Goal: Task Accomplishment & Management: Complete application form

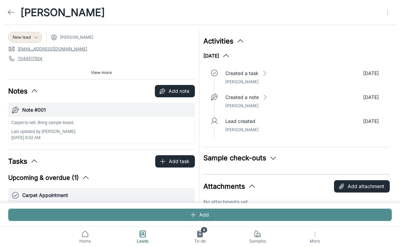
click at [163, 217] on button "Add" at bounding box center [200, 214] width 384 height 12
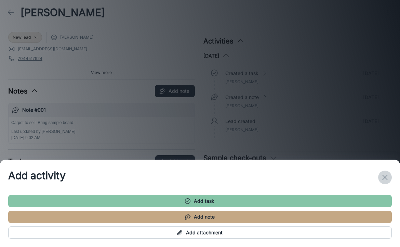
click at [385, 173] on icon "exit" at bounding box center [385, 177] width 8 height 8
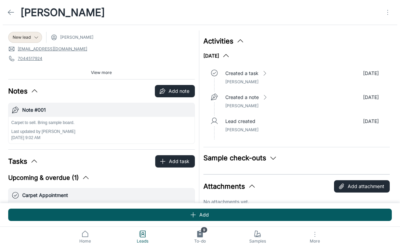
click at [12, 9] on icon at bounding box center [11, 12] width 8 height 8
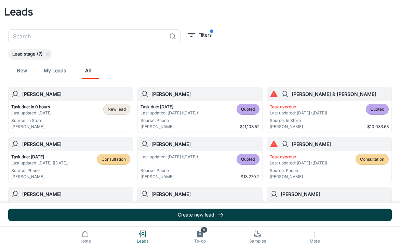
click at [164, 215] on button "Create new lead" at bounding box center [200, 214] width 384 height 12
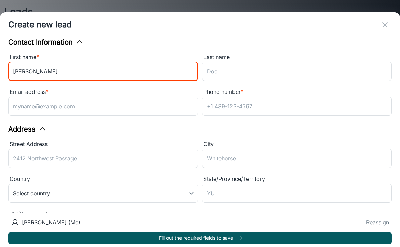
type input "[PERSON_NAME]"
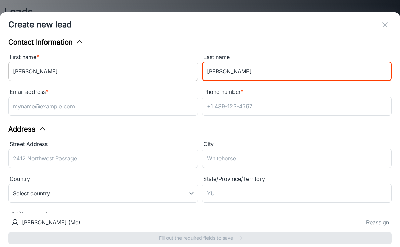
type input "[PERSON_NAME]"
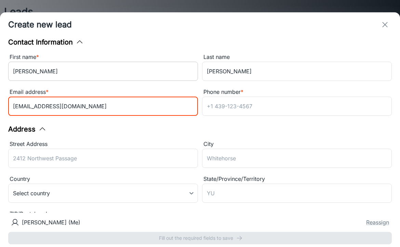
type input "[EMAIL_ADDRESS][DOMAIN_NAME]"
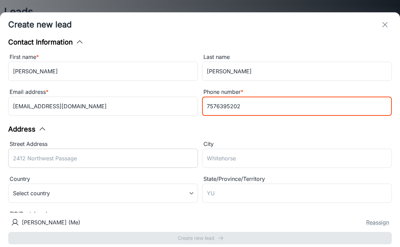
type input "7576395202"
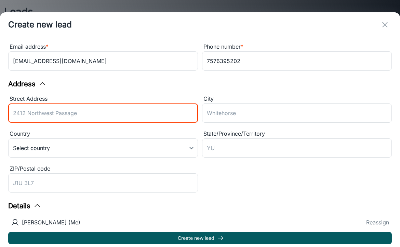
scroll to position [46, 0]
type input "5010 [PERSON_NAME]"
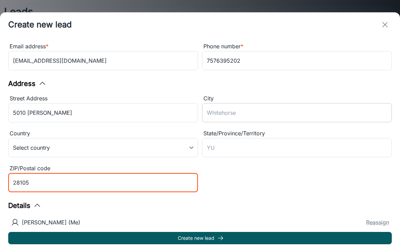
type input "28105"
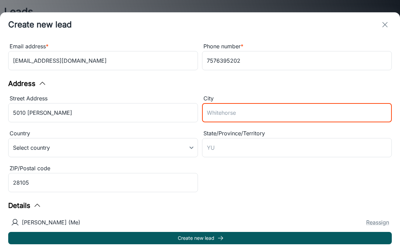
click at [230, 108] on input "City" at bounding box center [297, 112] width 190 height 19
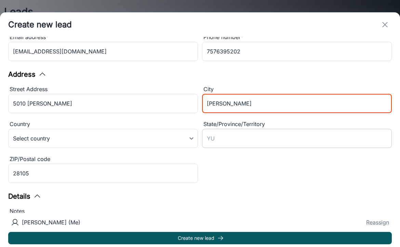
scroll to position [55, 0]
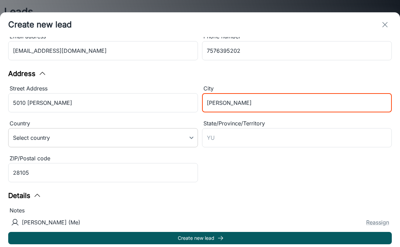
type input "[PERSON_NAME]"
click at [167, 142] on body "Leads ​ Filters Lead stage (7) New My Leads All [PERSON_NAME] Task due: In 0 ho…" at bounding box center [200, 123] width 400 height 247
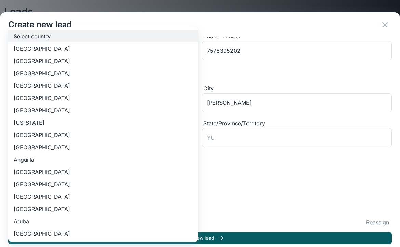
scroll to position [0, 0]
click at [68, 62] on li "[GEOGRAPHIC_DATA]" at bounding box center [103, 61] width 190 height 12
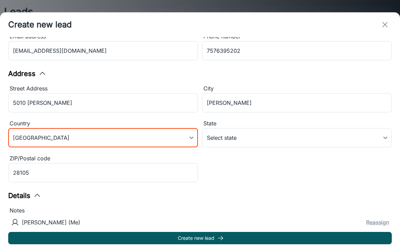
type input "US"
click at [235, 139] on body "Leads ​ Filters Lead stage (7) New My Leads All [PERSON_NAME] Task due: In 0 ho…" at bounding box center [200, 123] width 400 height 247
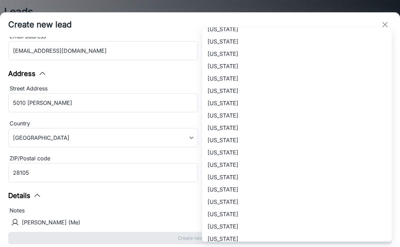
scroll to position [243, 0]
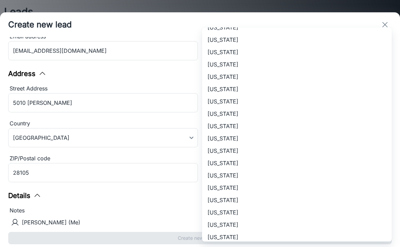
click at [240, 209] on li "[US_STATE]" at bounding box center [297, 212] width 190 height 12
type input "[US_STATE]"
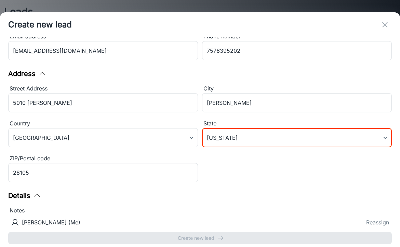
scroll to position [132, 0]
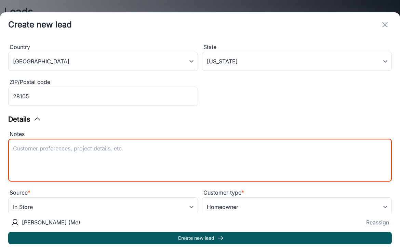
click at [112, 162] on textarea "Notes" at bounding box center [200, 159] width 374 height 31
click at [113, 156] on textarea "Lock Box 0712" at bounding box center [200, 159] width 374 height 31
click at [81, 151] on textarea "Lock Box 0712" at bounding box center [200, 159] width 374 height 31
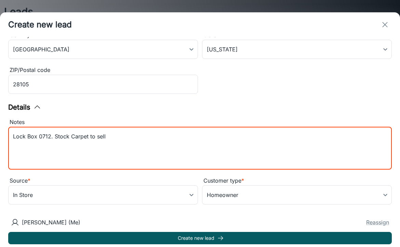
scroll to position [144, 0]
type textarea "Lock Box 0712. Stock Carpet to sell. No one will be there"
click at [368, 222] on button "Reassign" at bounding box center [377, 222] width 23 height 8
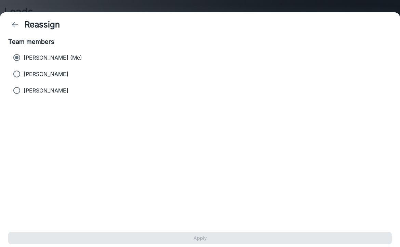
click at [78, 74] on label "[PERSON_NAME]" at bounding box center [195, 74] width 371 height 14
click at [24, 74] on input "[PERSON_NAME]" at bounding box center [17, 74] width 14 height 14
radio input "true"
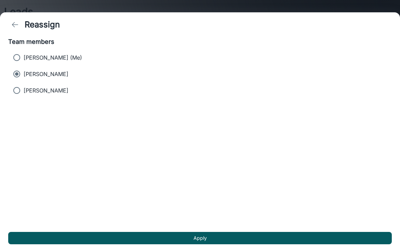
radio input "false"
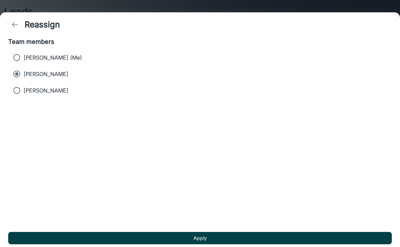
click at [104, 240] on button "Apply" at bounding box center [200, 238] width 384 height 12
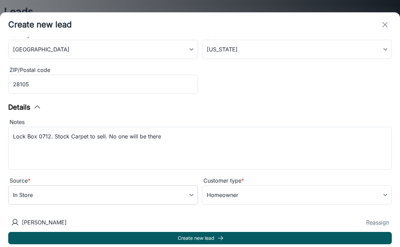
click at [133, 199] on body "Leads ​ Filters Lead stage (7) New My Leads All [PERSON_NAME] Task due: In 0 ho…" at bounding box center [200, 123] width 400 height 247
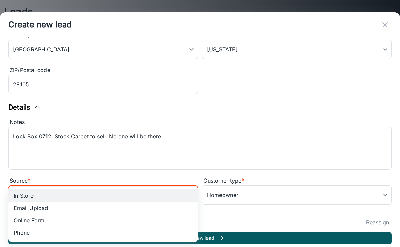
click at [82, 234] on li "Phone" at bounding box center [103, 232] width 190 height 12
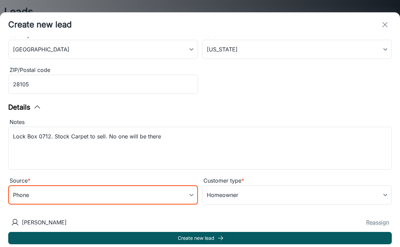
type input "phone"
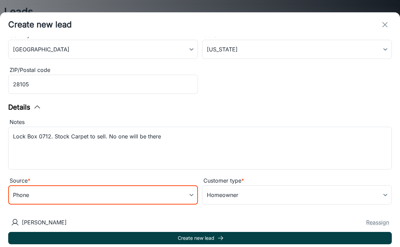
click at [162, 236] on button "Create new lead" at bounding box center [200, 238] width 384 height 12
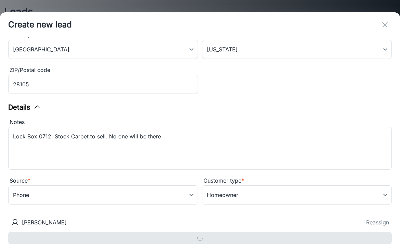
type input "in_store"
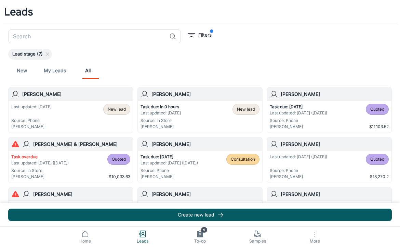
click at [74, 115] on div "Last updated: [DATE] Source: Phone [PERSON_NAME] New lead" at bounding box center [70, 117] width 119 height 26
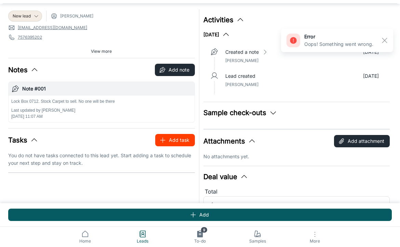
scroll to position [23, 0]
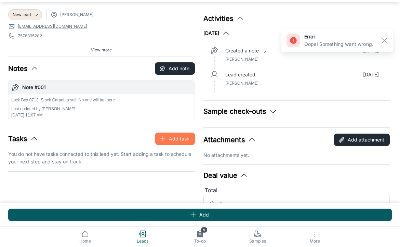
click at [179, 137] on button "Add task" at bounding box center [175, 138] width 40 height 12
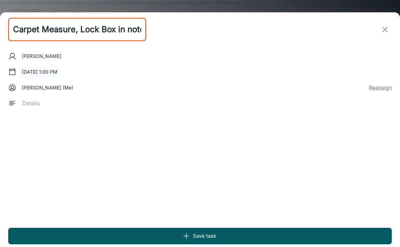
type input "Carpet Measure, Lock Box in notes"
click at [35, 73] on button "[DATE] 1:00 PM" at bounding box center [39, 72] width 41 height 12
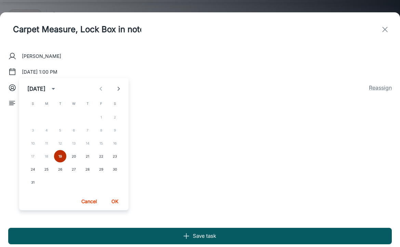
click at [60, 156] on button "19" at bounding box center [60, 156] width 12 height 12
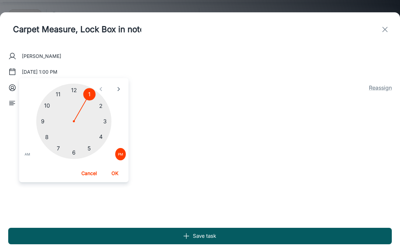
click at [117, 176] on button "OK" at bounding box center [115, 173] width 22 height 12
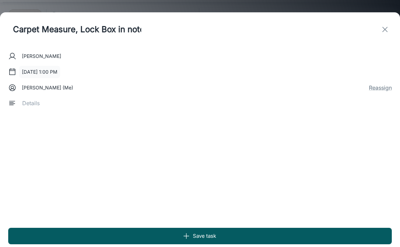
click at [53, 74] on button "[DATE] 1:00 PM" at bounding box center [39, 72] width 41 height 12
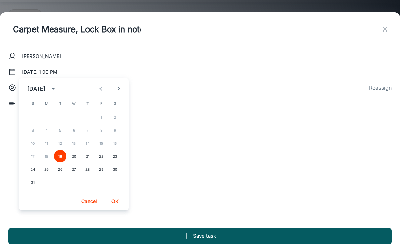
click at [113, 200] on button "OK" at bounding box center [115, 201] width 22 height 12
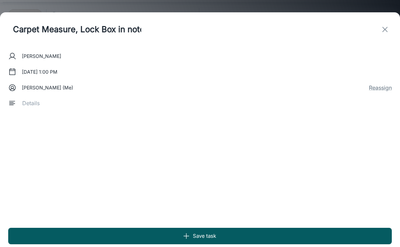
click at [53, 107] on div "x ​" at bounding box center [204, 102] width 375 height 19
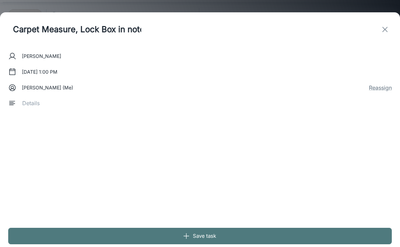
click at [81, 236] on button "Save task" at bounding box center [200, 236] width 384 height 16
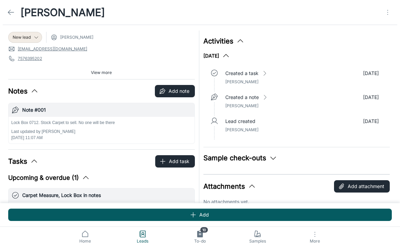
scroll to position [0, 0]
